Goal: Transaction & Acquisition: Obtain resource

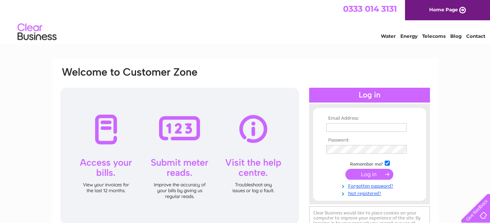
type input "[EMAIL_ADDRESS][DOMAIN_NAME]"
click at [364, 174] on input "submit" at bounding box center [370, 174] width 48 height 11
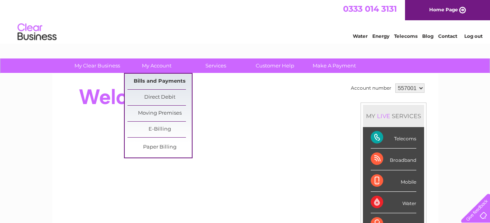
click at [154, 80] on link "Bills and Payments" at bounding box center [160, 82] width 64 height 16
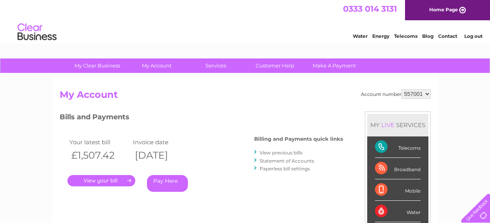
click at [109, 179] on link "." at bounding box center [102, 180] width 68 height 11
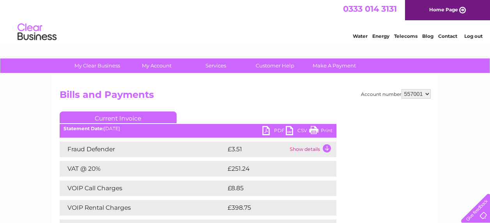
click at [279, 130] on link "PDF" at bounding box center [274, 131] width 23 height 11
